Goal: Find specific page/section: Find specific page/section

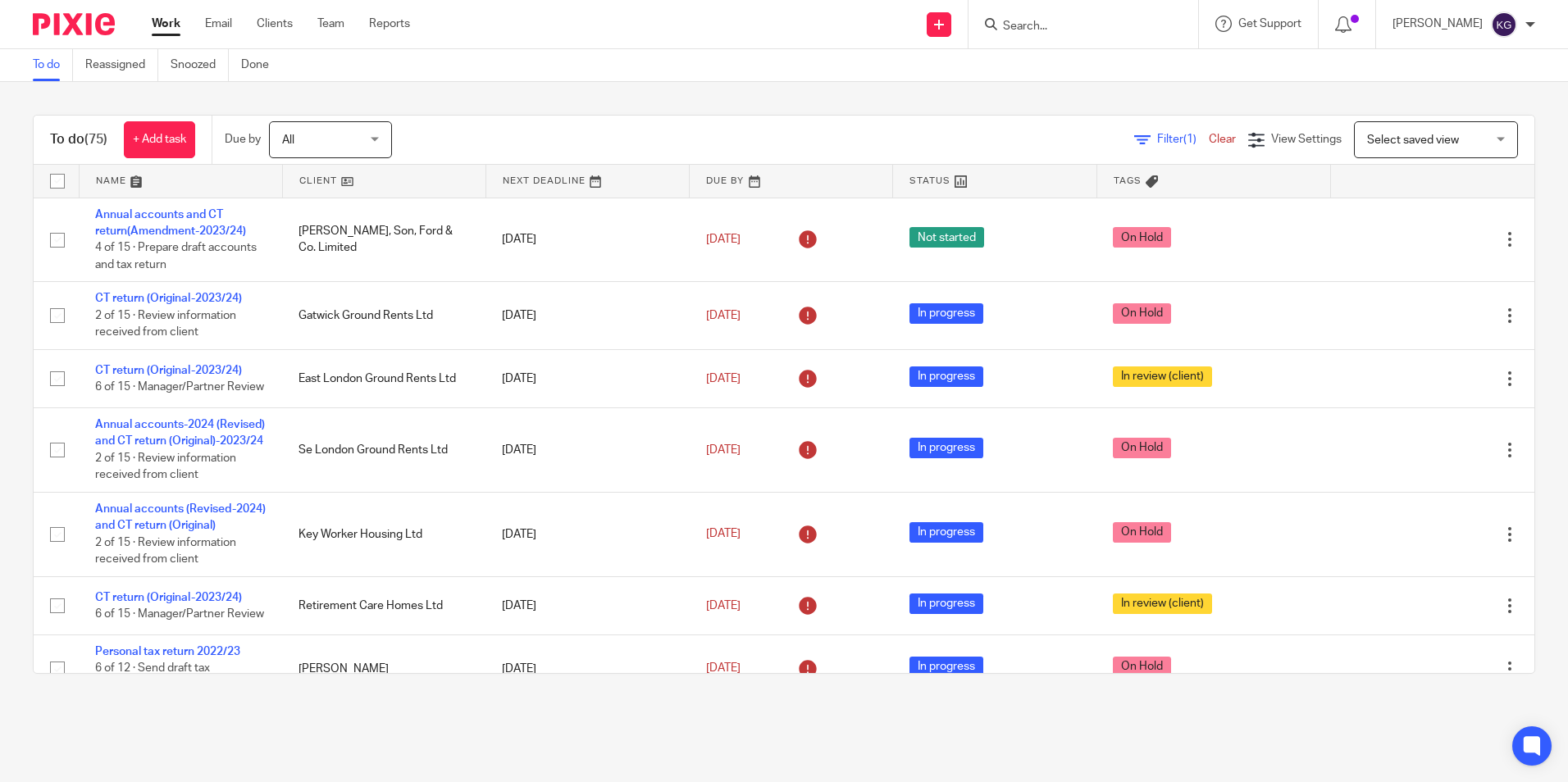
click at [1061, 26] on input "Search" at bounding box center [1075, 27] width 148 height 14
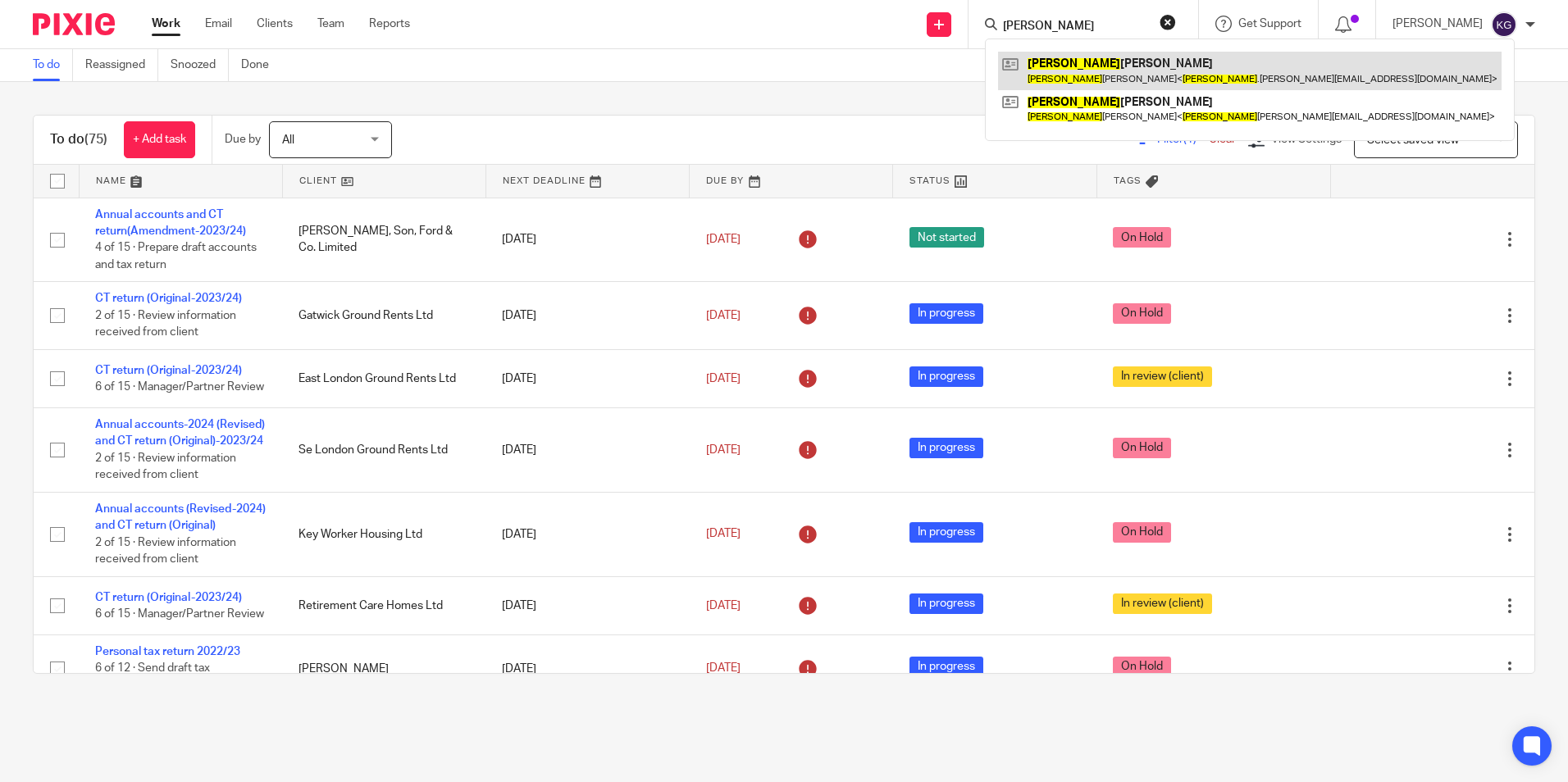
type input "hariet"
click at [1107, 65] on link at bounding box center [1249, 71] width 503 height 38
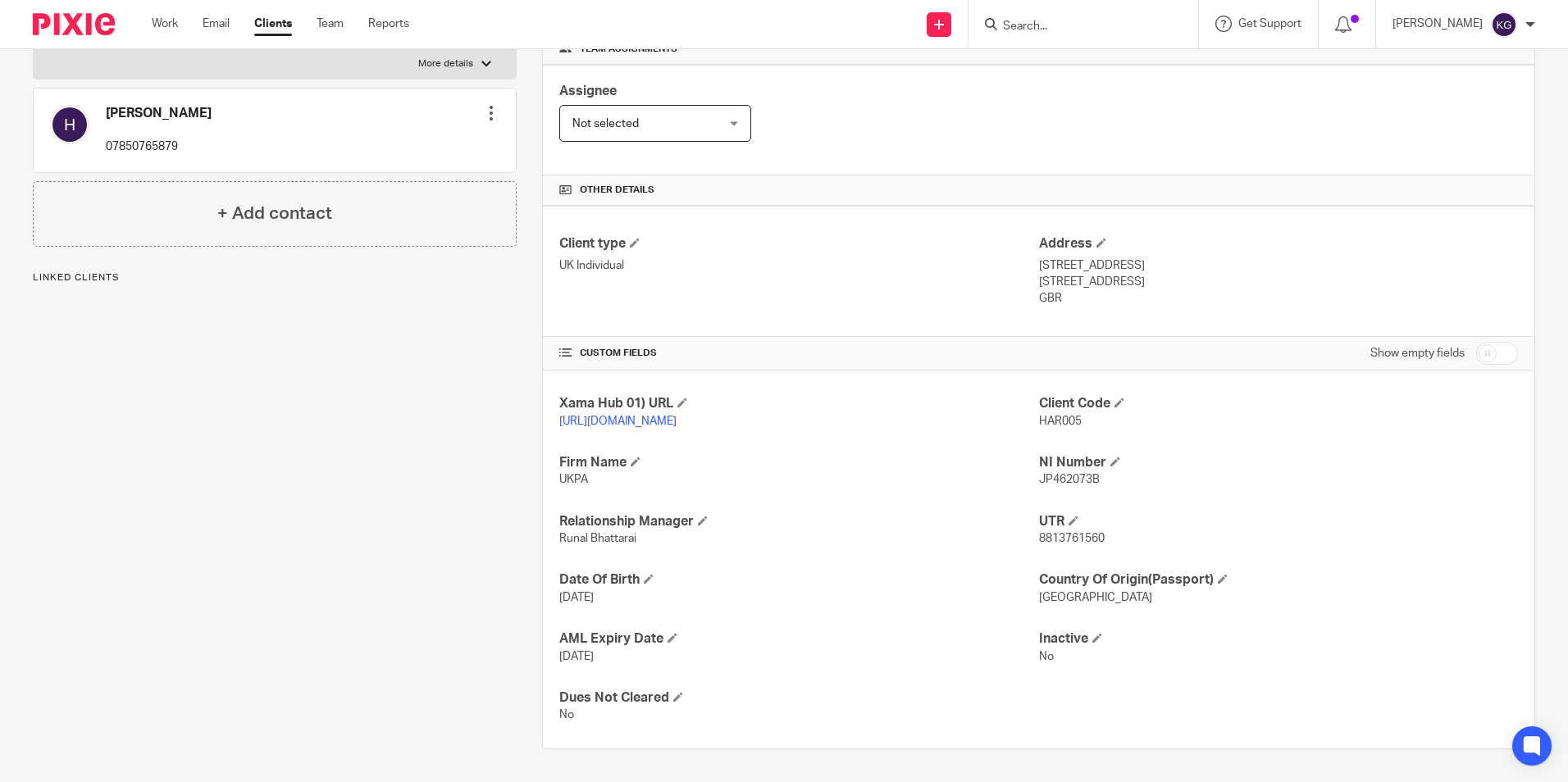
scroll to position [276, 0]
